Goal: Task Accomplishment & Management: Complete application form

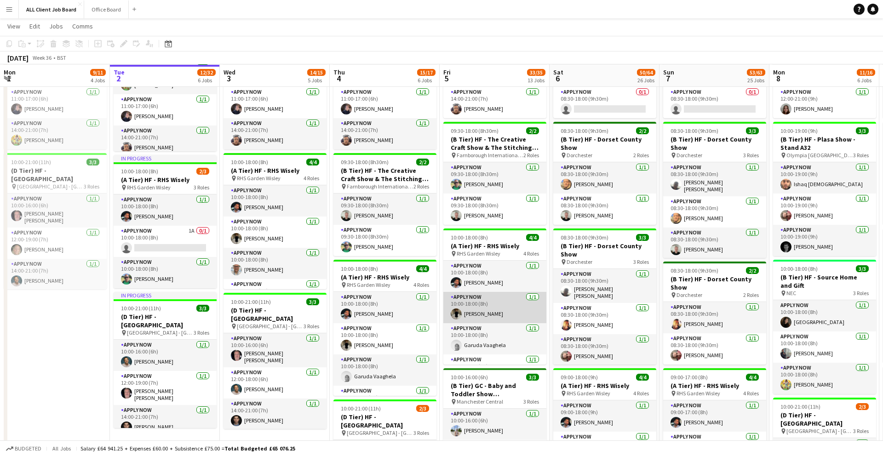
scroll to position [233, 0]
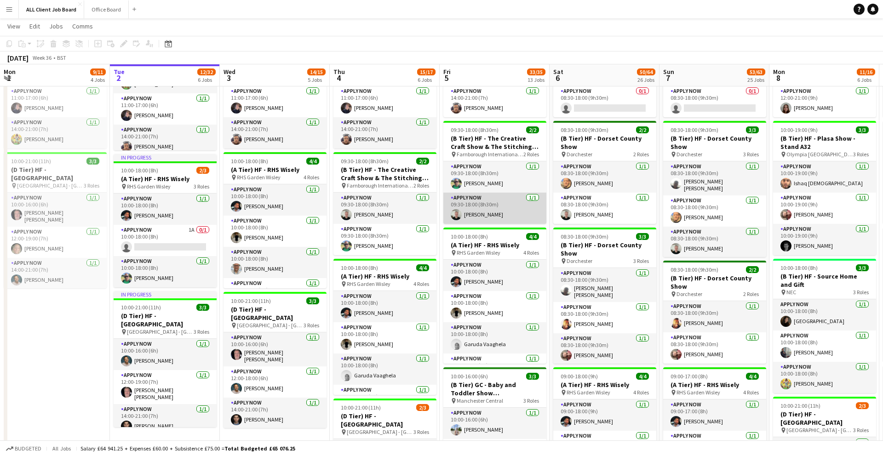
click at [484, 215] on app-card-role "APPLY NOW [DATE] 09:30-18:00 (8h30m) [PERSON_NAME]" at bounding box center [494, 208] width 103 height 31
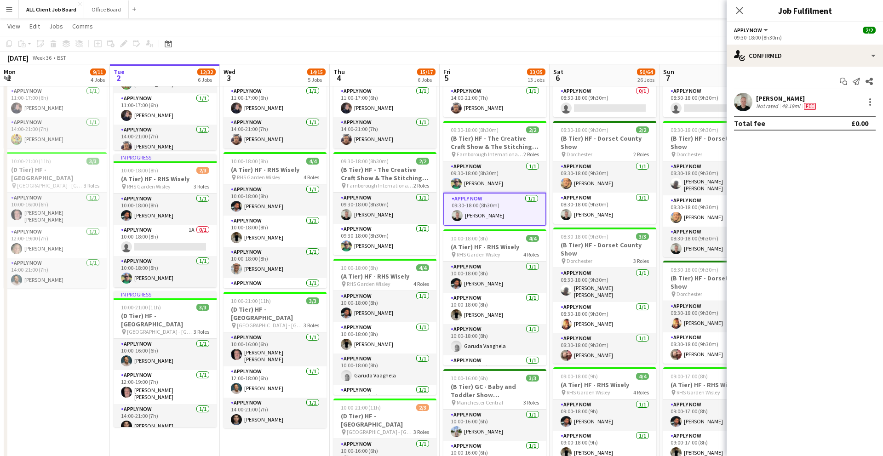
click at [740, 106] on app-user-avatar at bounding box center [743, 102] width 18 height 18
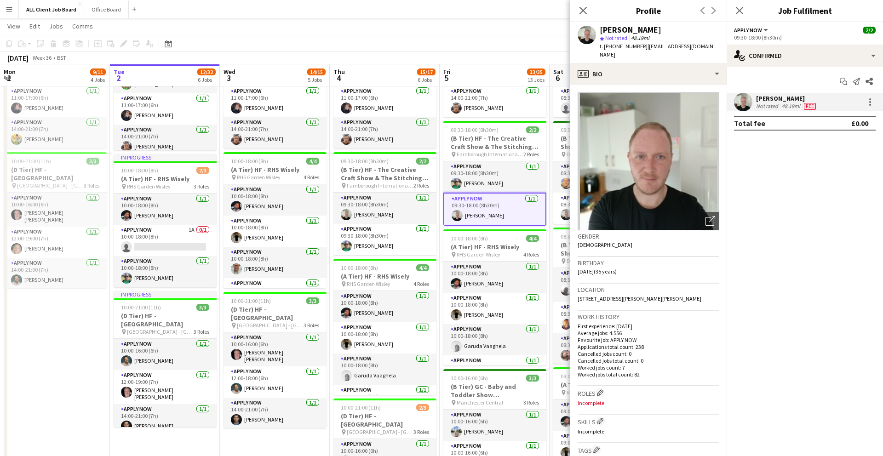
scroll to position [238, 0]
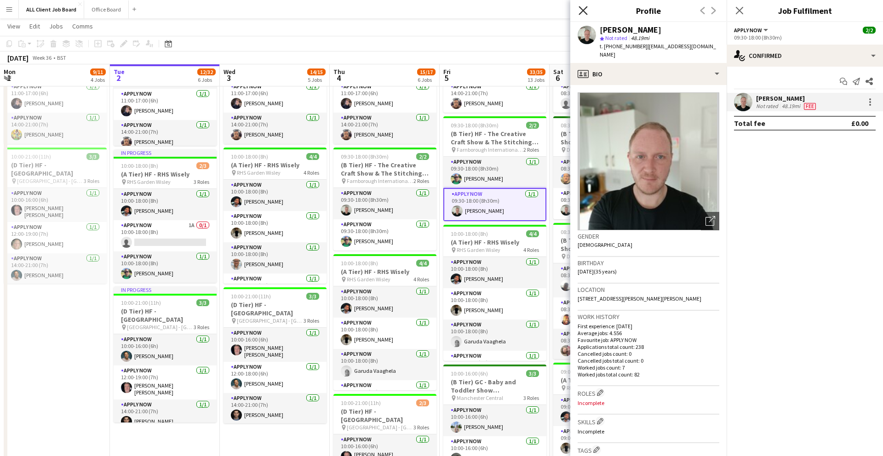
click at [581, 14] on icon "Close pop-in" at bounding box center [582, 10] width 9 height 9
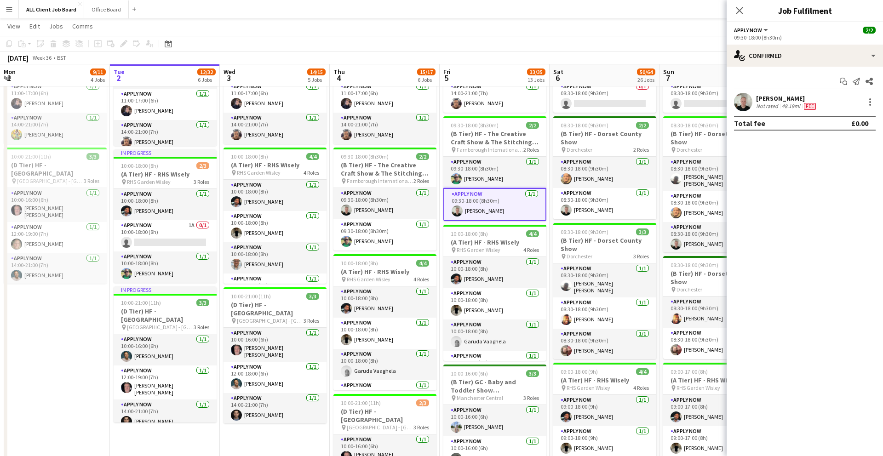
click at [742, 11] on icon "Close pop-in" at bounding box center [739, 10] width 7 height 7
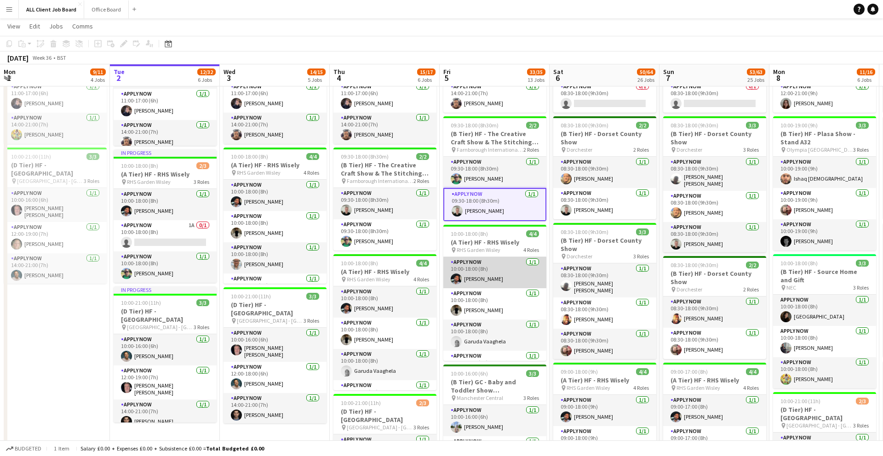
click at [456, 281] on app-user-avatar at bounding box center [456, 279] width 11 height 11
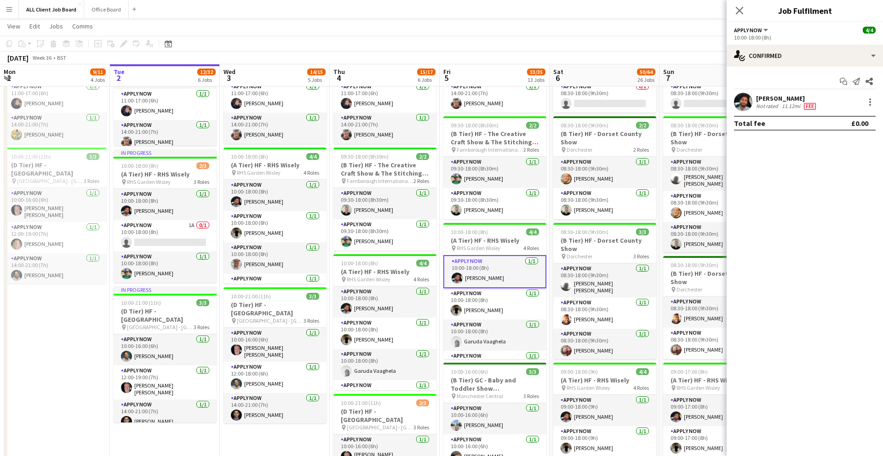
click at [739, 99] on app-user-avatar at bounding box center [743, 102] width 18 height 18
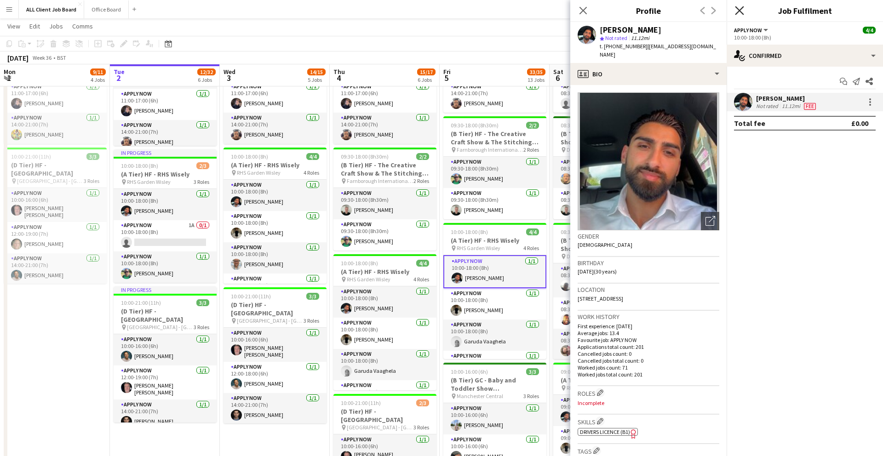
click at [737, 7] on icon "Close pop-in" at bounding box center [739, 10] width 9 height 9
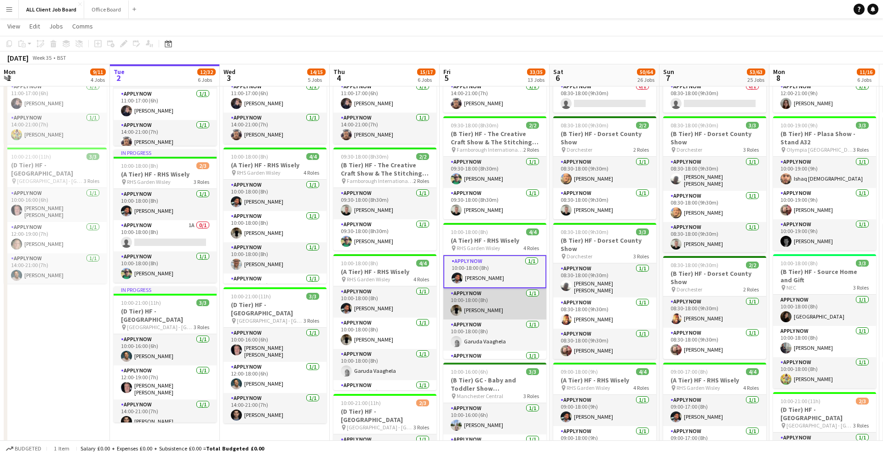
scroll to position [0, 219]
click at [489, 312] on app-card-role "APPLY NOW [DATE] 10:00-18:00 (8h) [PERSON_NAME]" at bounding box center [495, 303] width 103 height 31
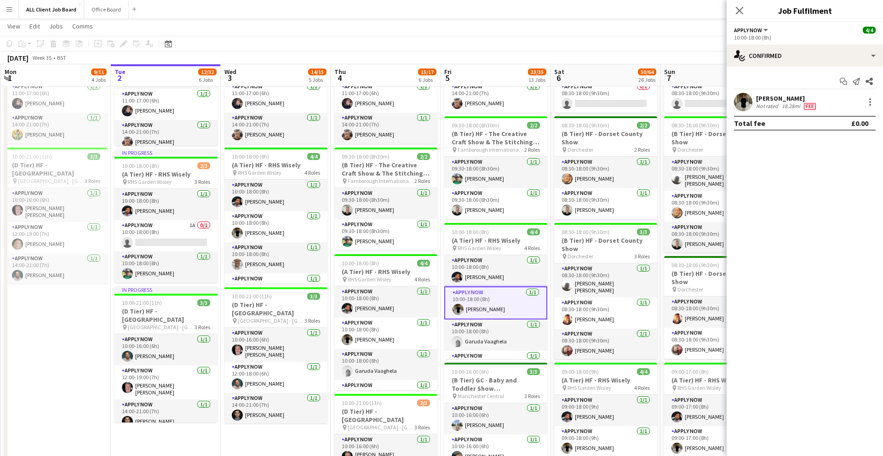
click at [749, 102] on app-user-avatar at bounding box center [743, 102] width 18 height 18
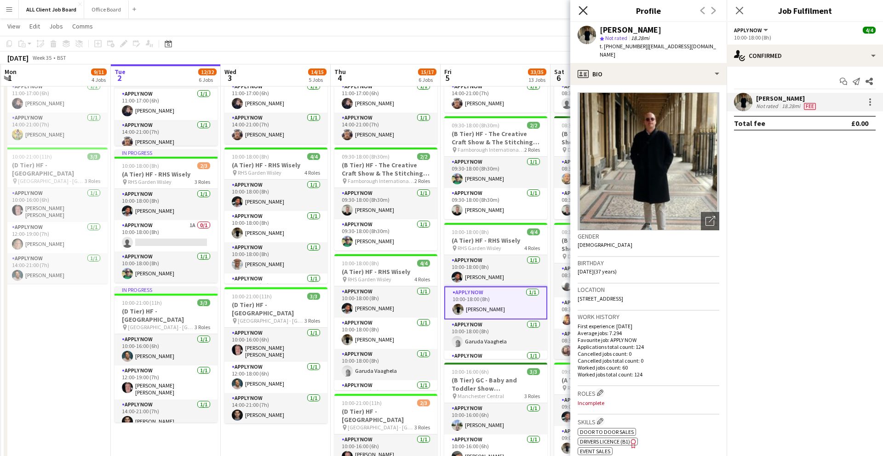
click at [581, 11] on icon "Close pop-in" at bounding box center [582, 10] width 9 height 9
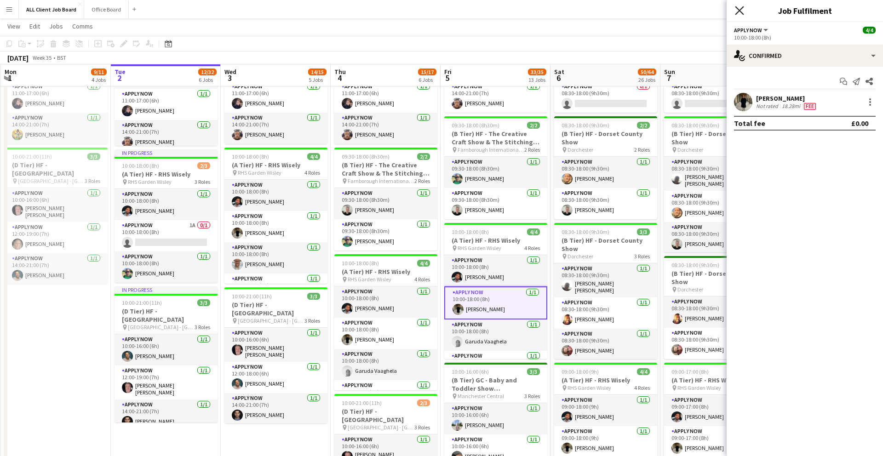
click at [742, 10] on icon "Close pop-in" at bounding box center [739, 10] width 9 height 9
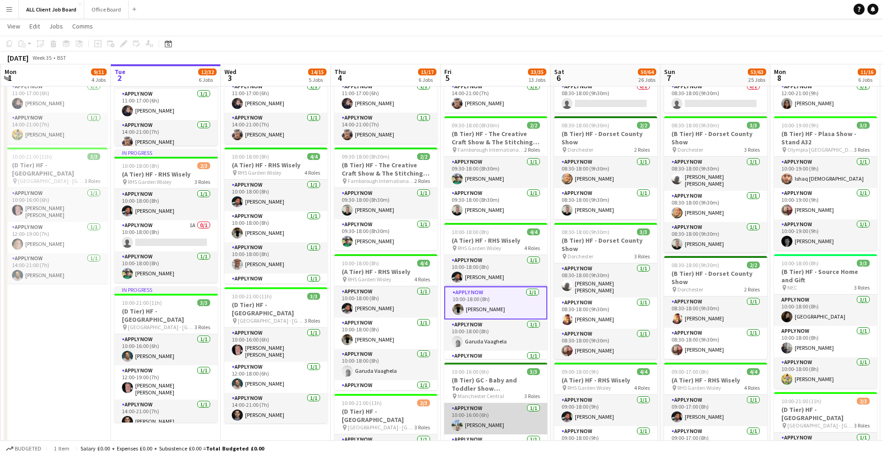
scroll to position [244, 0]
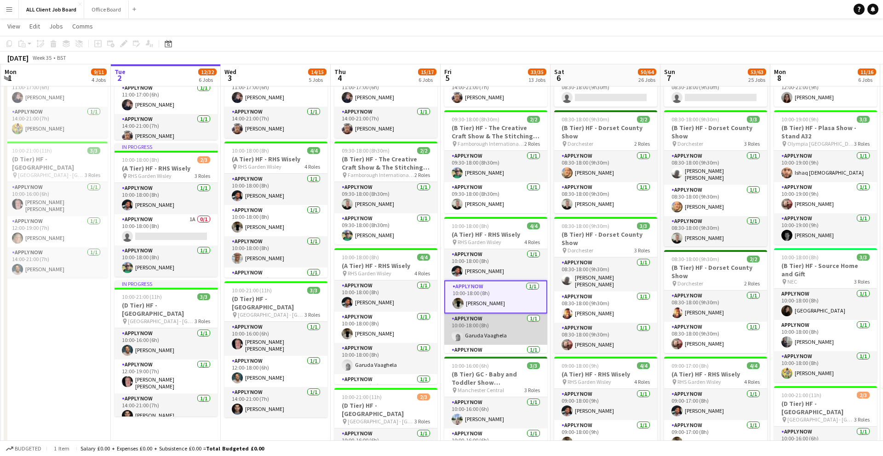
click at [505, 334] on app-card-role "APPLY NOW [DATE] 10:00-18:00 (8h) Garuda Vaaghela" at bounding box center [495, 329] width 103 height 31
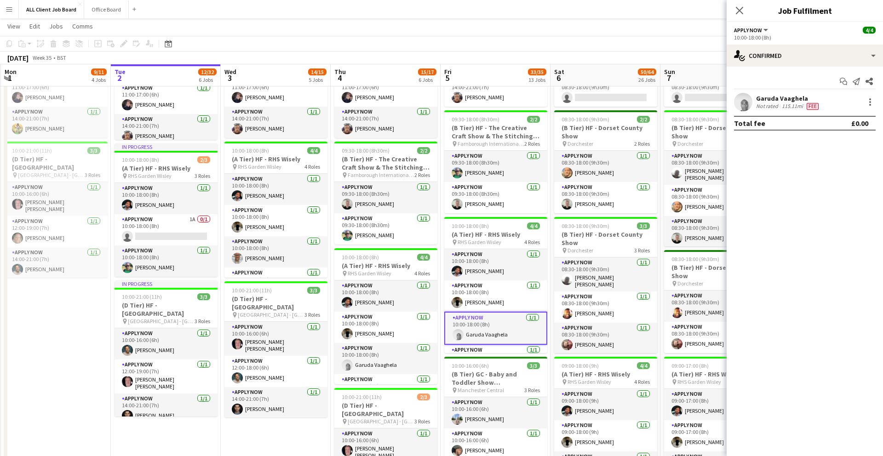
click at [742, 100] on app-user-avatar at bounding box center [743, 102] width 18 height 18
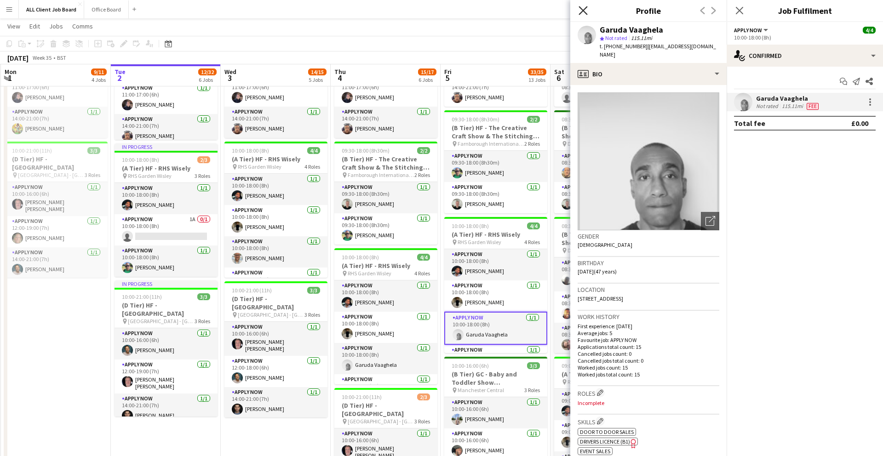
click at [583, 7] on icon "Close pop-in" at bounding box center [582, 10] width 9 height 9
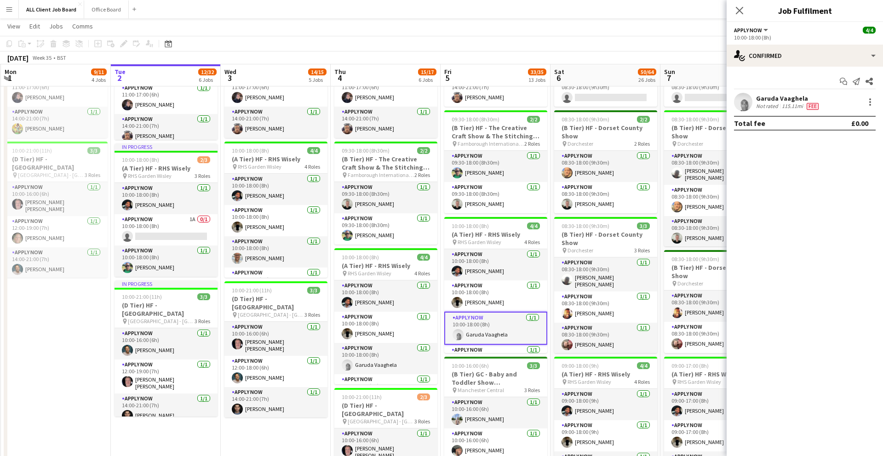
click at [736, 11] on icon "Close pop-in" at bounding box center [739, 10] width 7 height 7
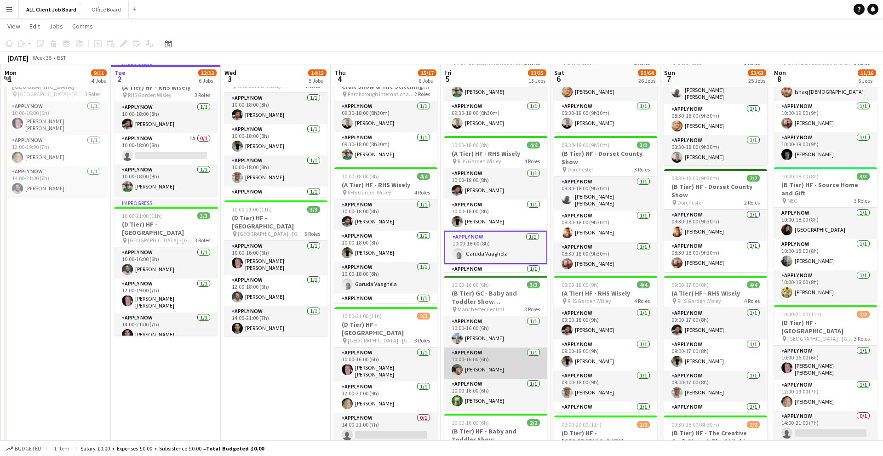
scroll to position [326, 0]
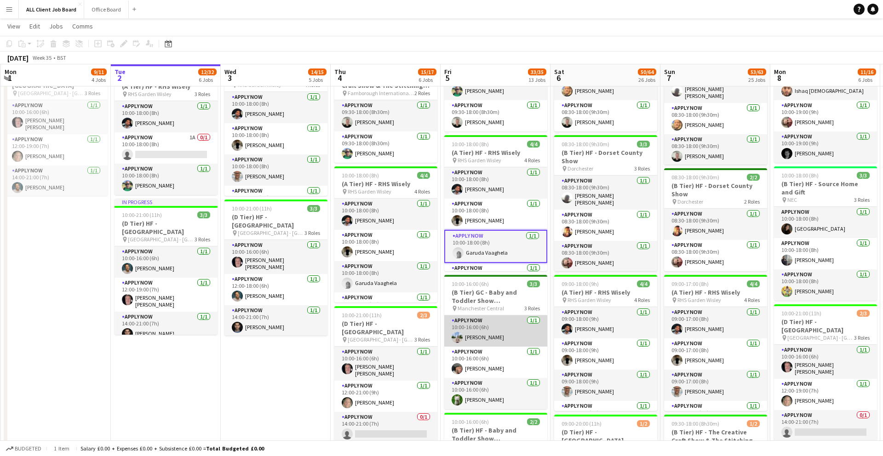
click at [491, 332] on app-card-role "APPLY NOW [DATE] 10:00-16:00 (6h) [PERSON_NAME]" at bounding box center [495, 330] width 103 height 31
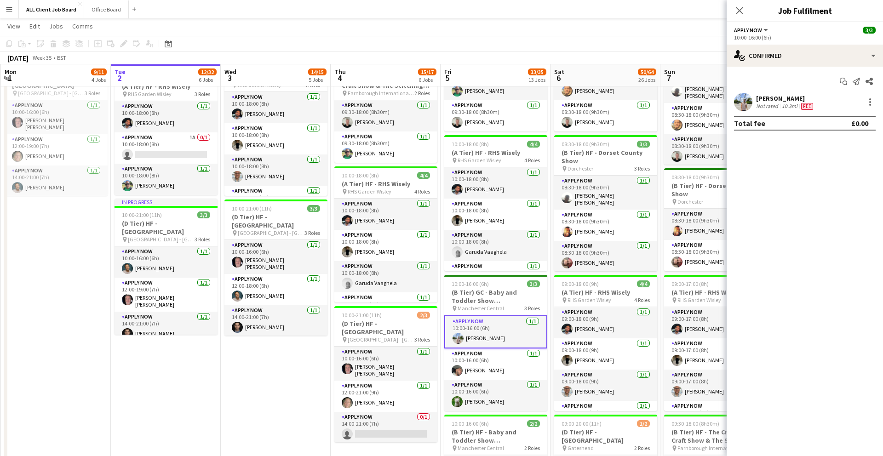
click at [739, 103] on app-user-avatar at bounding box center [743, 102] width 18 height 18
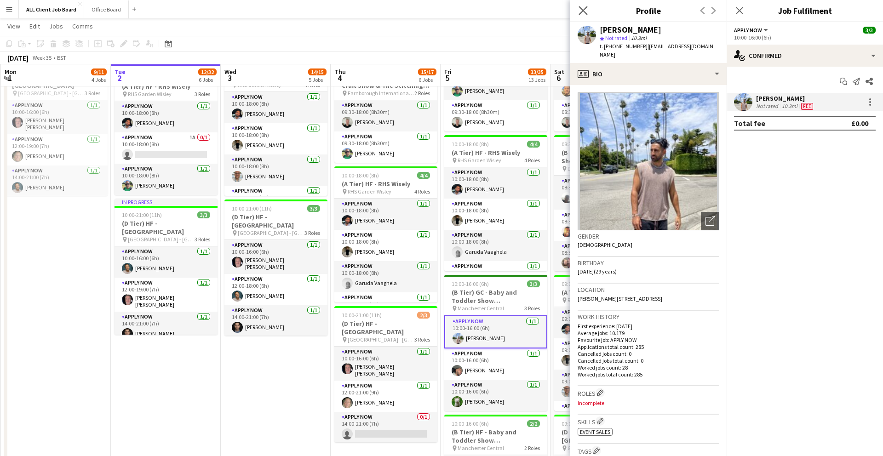
click at [589, 10] on app-icon "Close pop-in" at bounding box center [583, 10] width 13 height 13
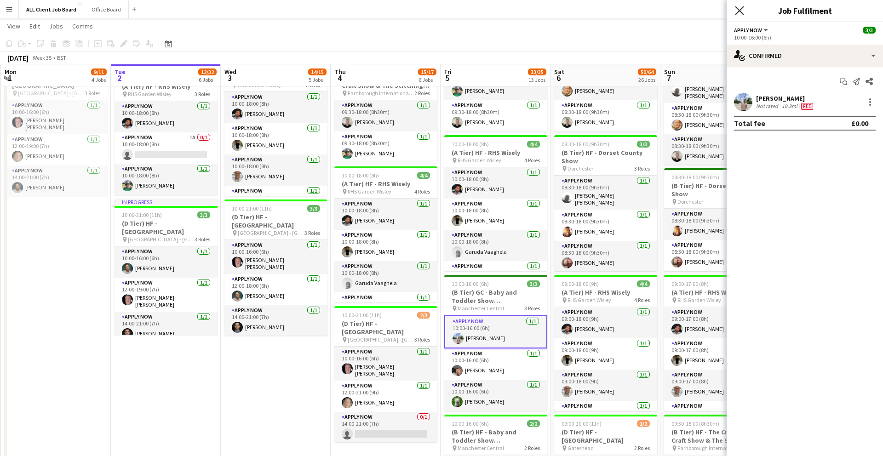
click at [740, 10] on icon "Close pop-in" at bounding box center [739, 10] width 9 height 9
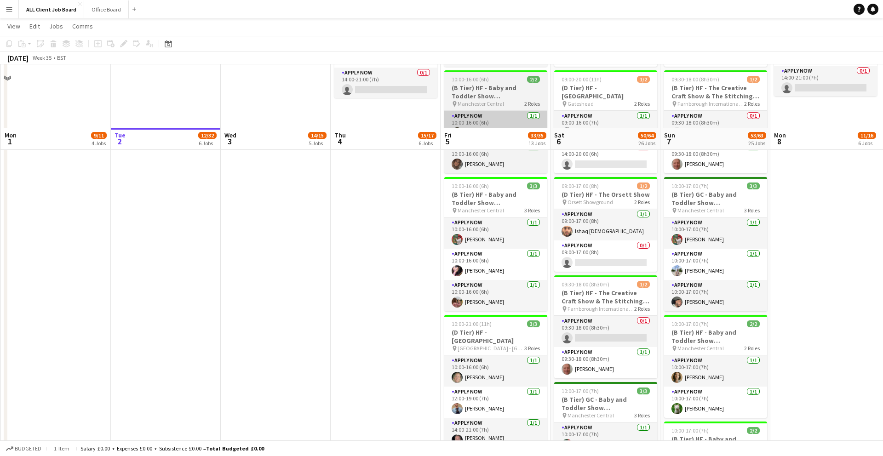
scroll to position [744, 0]
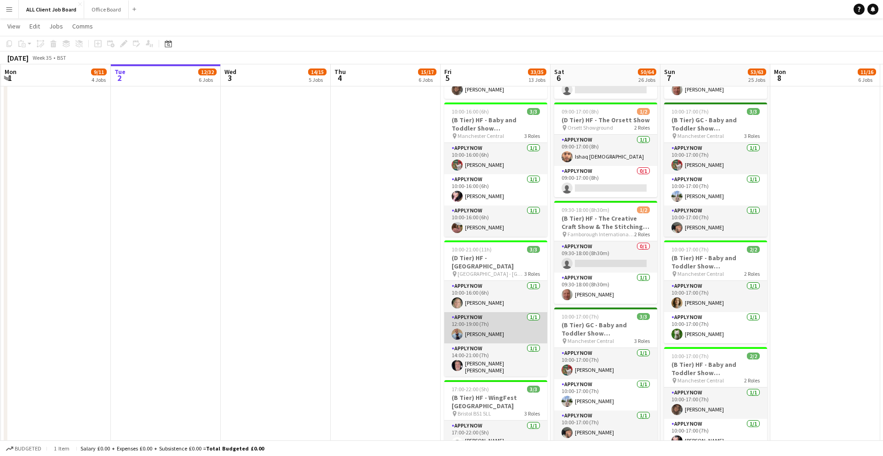
click at [485, 336] on app-card-role "APPLY NOW [DATE] 12:00-19:00 (7h) [PERSON_NAME]" at bounding box center [495, 327] width 103 height 31
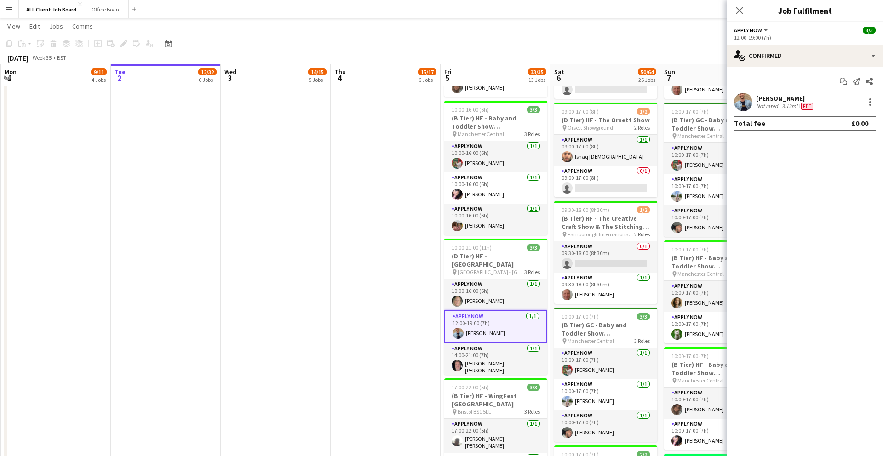
click at [762, 100] on div "[PERSON_NAME]" at bounding box center [785, 98] width 59 height 8
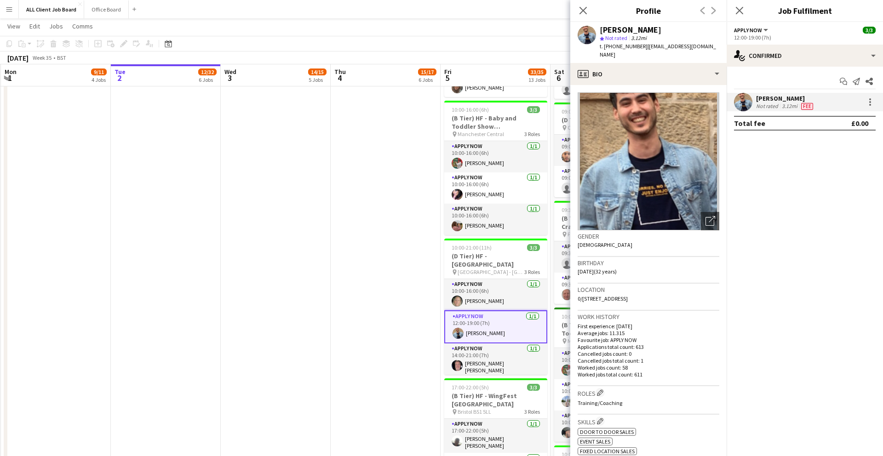
click at [745, 14] on div "Close pop-in" at bounding box center [740, 10] width 26 height 21
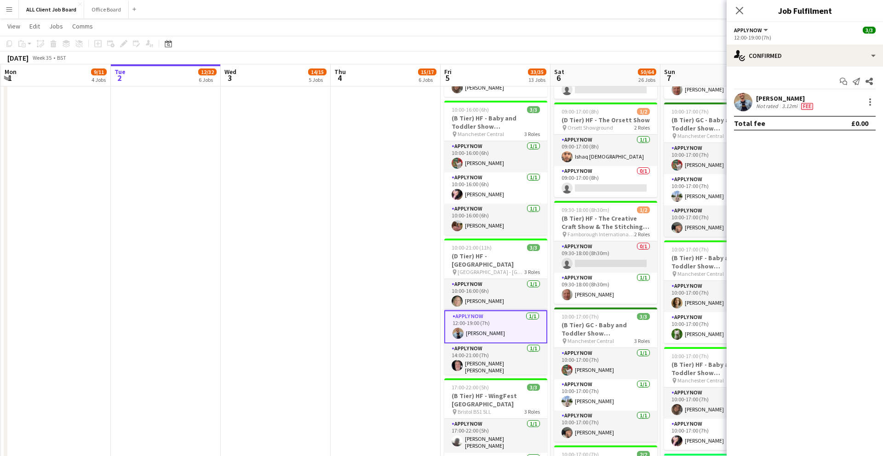
click at [738, 16] on app-icon "Close pop-in" at bounding box center [739, 10] width 11 height 11
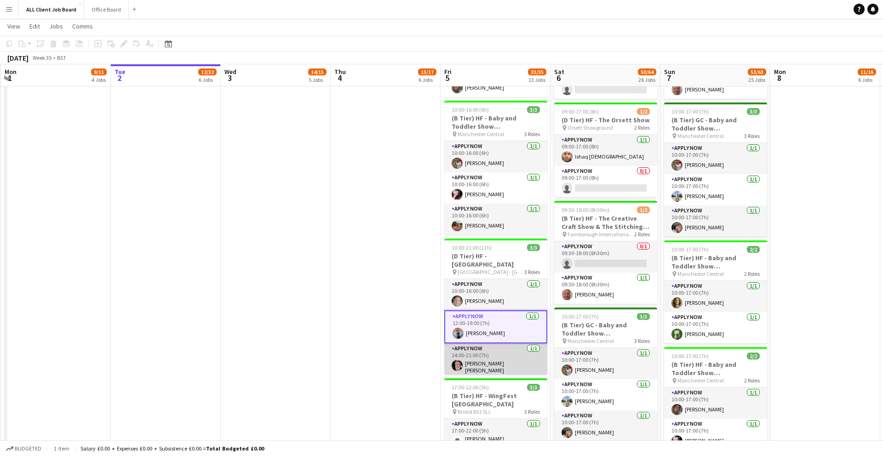
click at [509, 374] on app-card-role "APPLY NOW [DATE] 14:00-21:00 (7h) [PERSON_NAME] [PERSON_NAME]" at bounding box center [495, 360] width 103 height 34
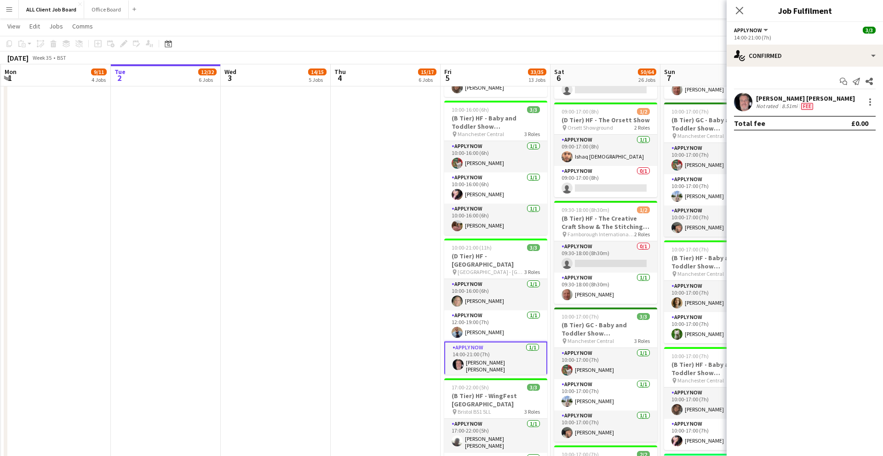
click at [801, 100] on div "[PERSON_NAME] [PERSON_NAME]" at bounding box center [805, 98] width 99 height 8
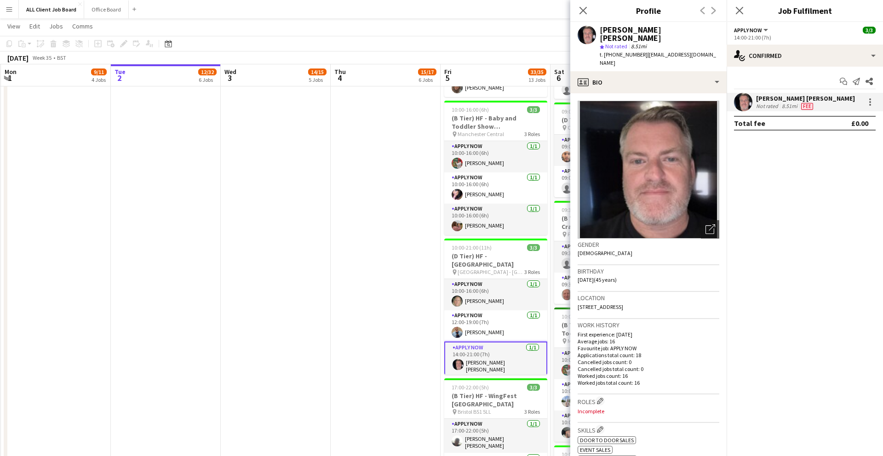
click at [587, 17] on div "Close pop-in" at bounding box center [583, 10] width 26 height 21
drag, startPoint x: 586, startPoint y: 14, endPoint x: 606, endPoint y: 13, distance: 19.8
click at [594, 14] on div "Close pop-in" at bounding box center [583, 10] width 26 height 21
click at [740, 14] on icon "Close pop-in" at bounding box center [739, 10] width 9 height 9
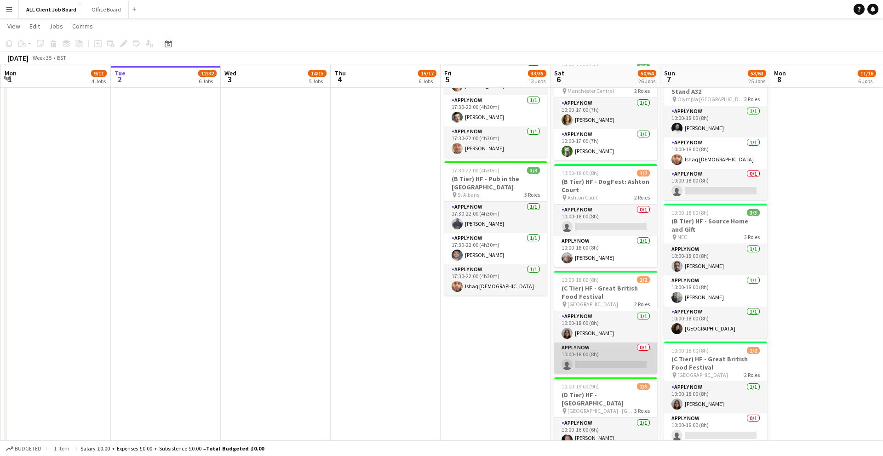
scroll to position [1241, 0]
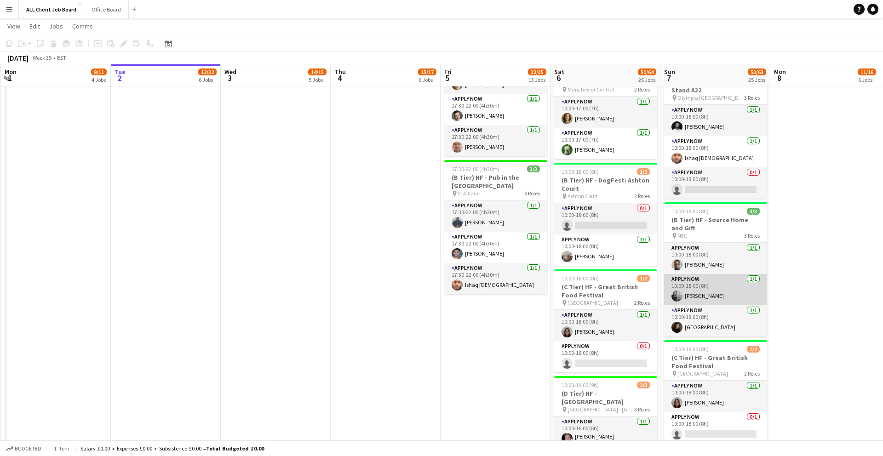
click at [687, 293] on app-card-role "APPLY NOW [DATE] 10:00-18:00 (8h) [PERSON_NAME]" at bounding box center [715, 289] width 103 height 31
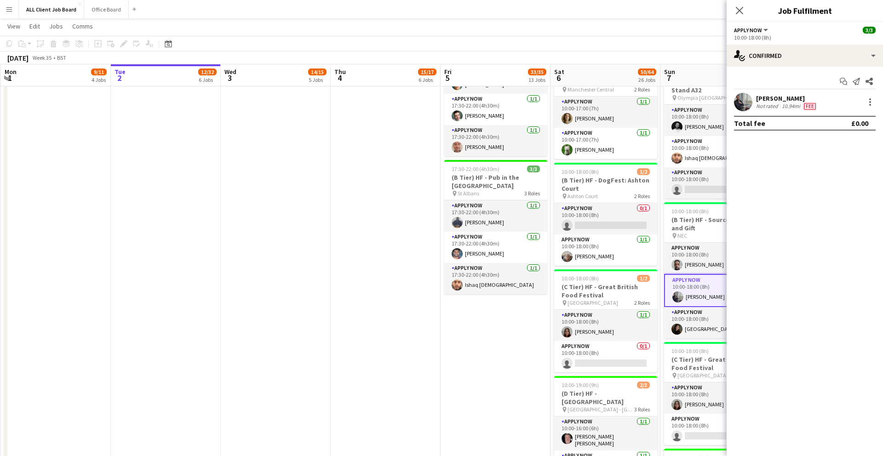
click at [736, 106] on app-user-avatar at bounding box center [743, 102] width 18 height 18
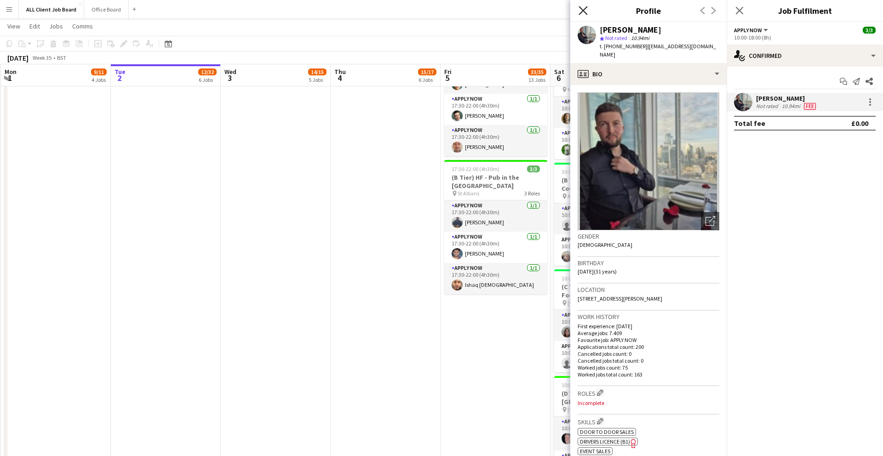
click at [580, 10] on icon "Close pop-in" at bounding box center [582, 10] width 9 height 9
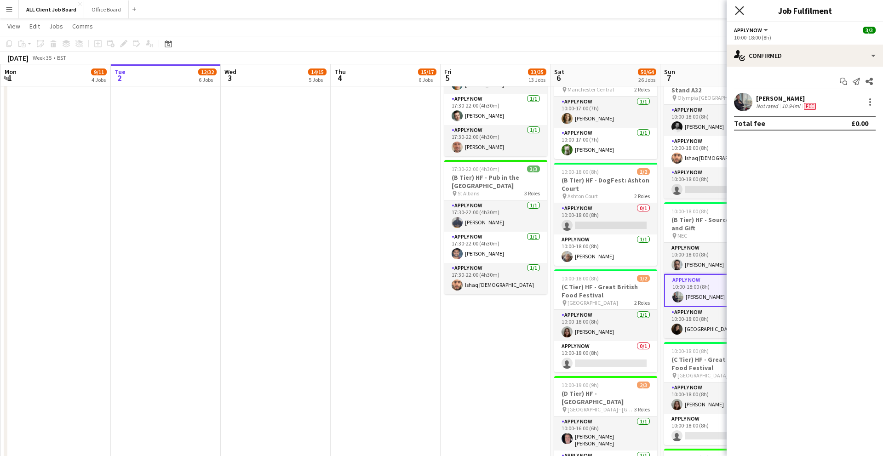
click at [743, 11] on icon "Close pop-in" at bounding box center [739, 10] width 9 height 9
